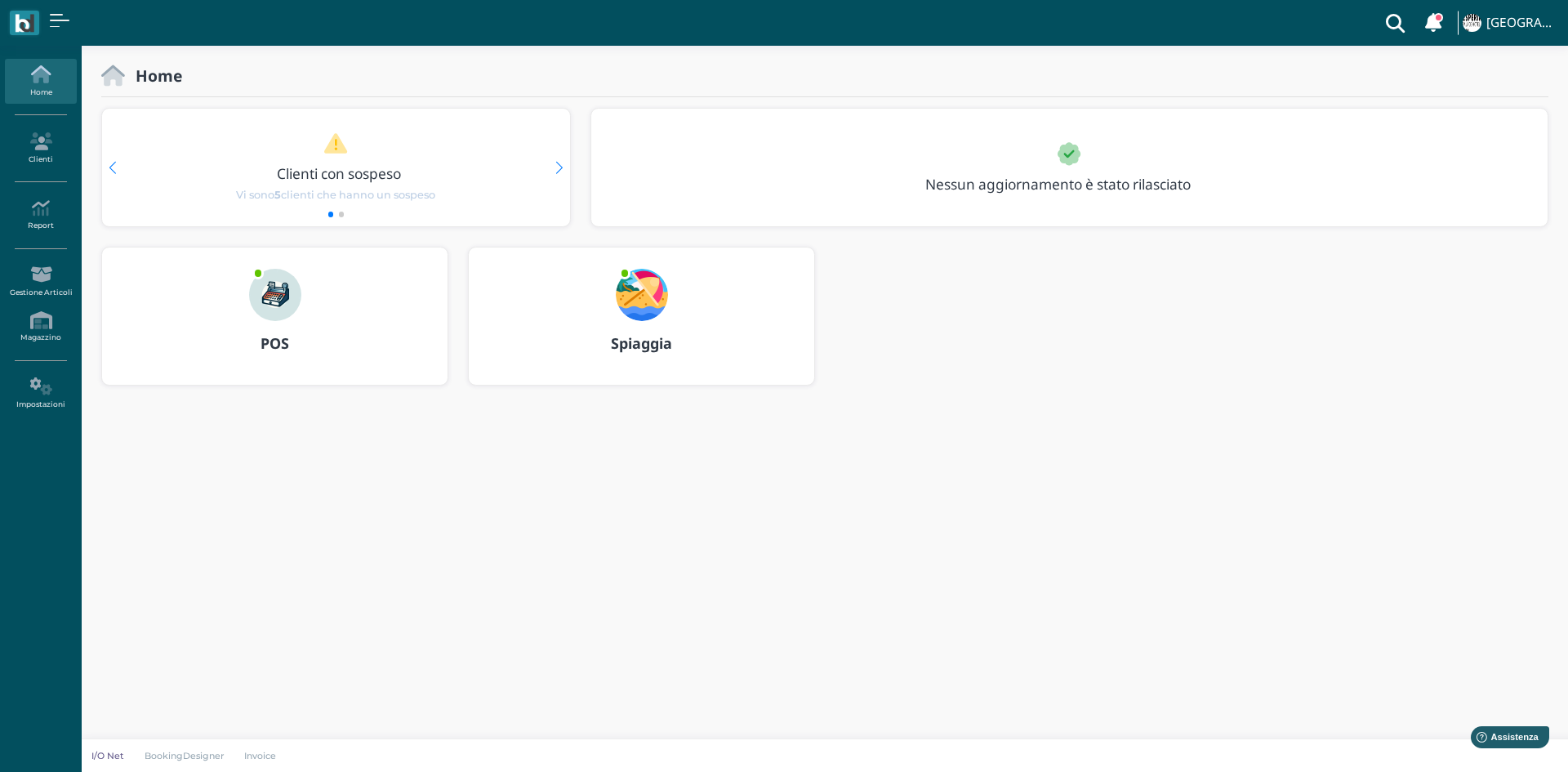
click at [656, 316] on img at bounding box center [642, 295] width 52 height 52
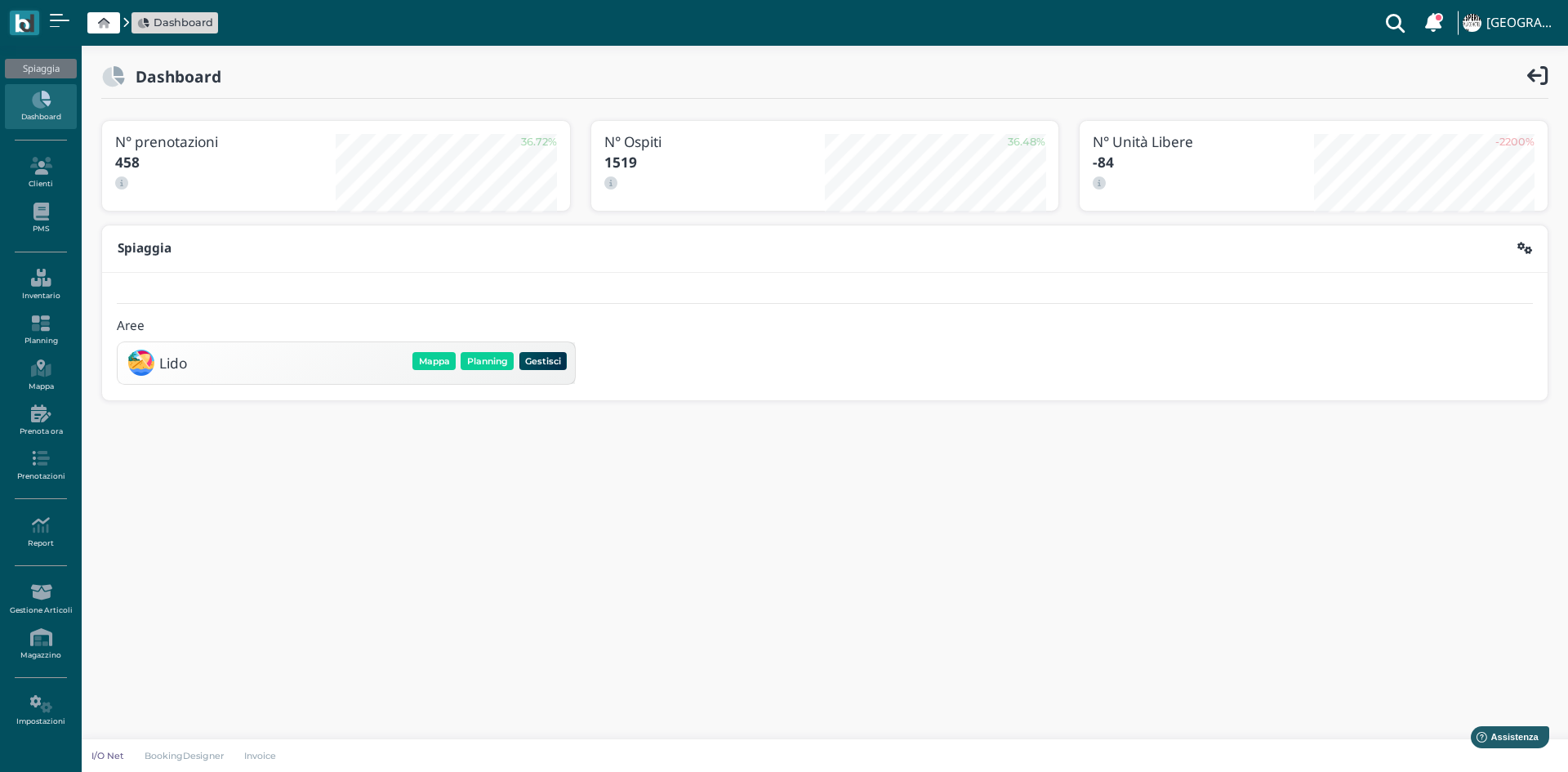
click at [499, 348] on div "Lido [GEOGRAPHIC_DATA] Planning Gestisci Elimina" at bounding box center [346, 363] width 447 height 31
click at [486, 363] on button "Planning" at bounding box center [487, 361] width 53 height 18
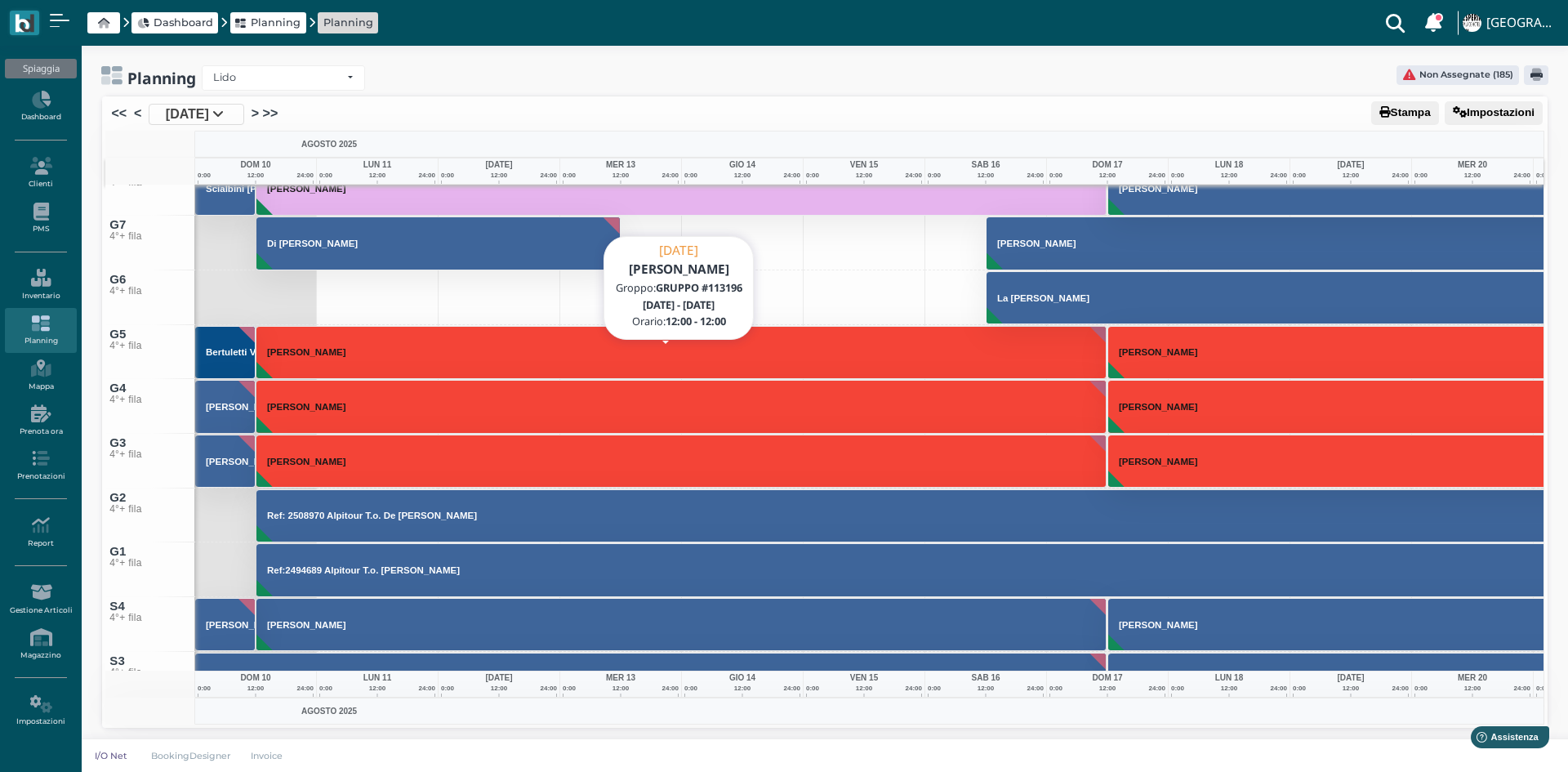
scroll to position [7962, 0]
